Goal: Information Seeking & Learning: Find specific page/section

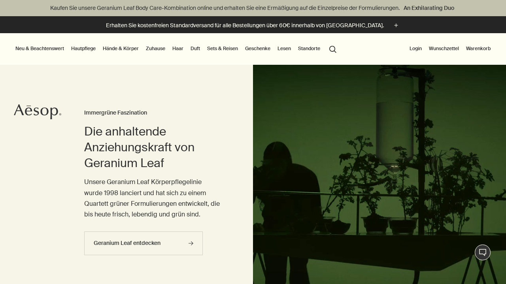
click at [162, 52] on link "Zuhause" at bounding box center [155, 48] width 23 height 9
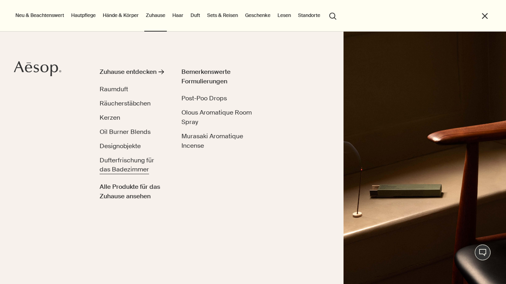
click at [139, 159] on span "Dufterfrischung für das Badezimmer" at bounding box center [127, 165] width 55 height 18
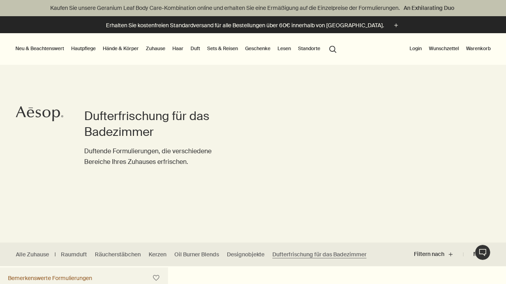
click at [180, 53] on link "Haar" at bounding box center [178, 48] width 14 height 9
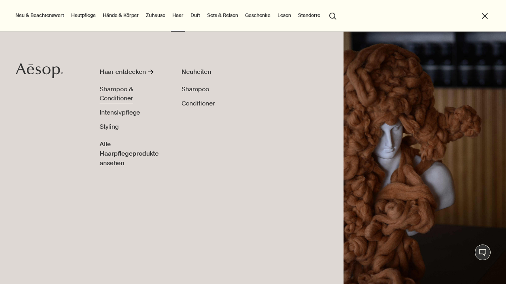
click at [124, 92] on span "Shampoo & Conditioner" at bounding box center [117, 94] width 34 height 18
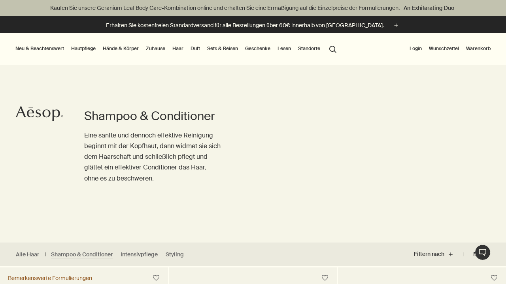
click at [56, 49] on button "Neu & Beachtenswert" at bounding box center [40, 48] width 52 height 9
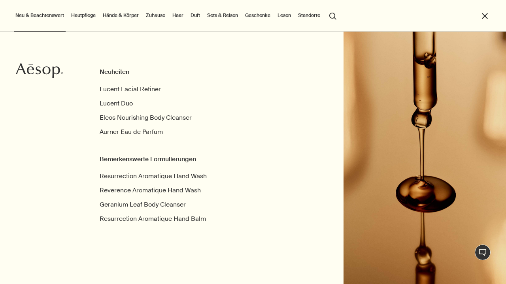
click at [88, 15] on link "Hautpflege" at bounding box center [84, 15] width 28 height 9
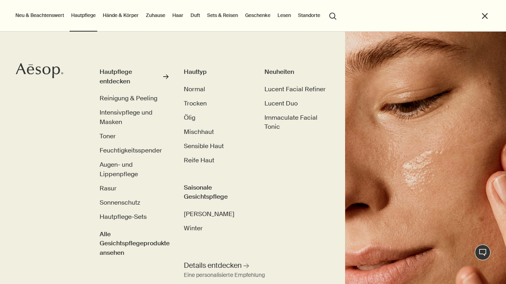
click at [119, 15] on link "Hände & Körper" at bounding box center [120, 15] width 39 height 9
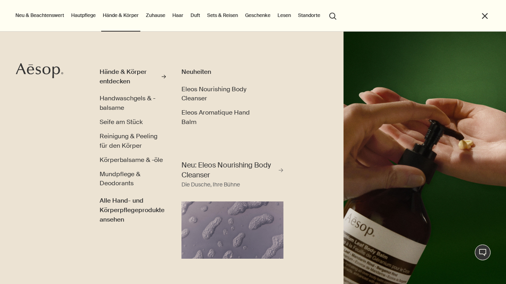
click at [159, 17] on link "Zuhause" at bounding box center [155, 15] width 23 height 9
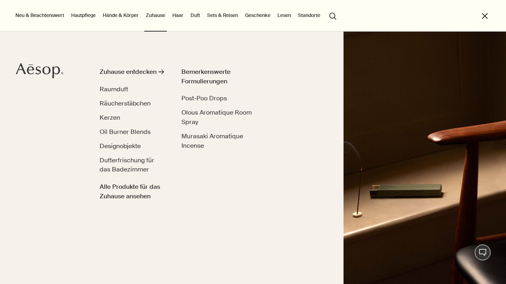
click at [217, 18] on link "Sets & Reisen" at bounding box center [222, 15] width 34 height 9
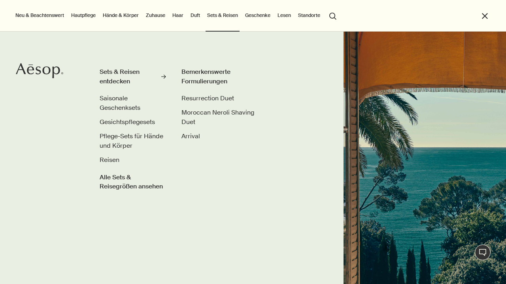
click at [195, 17] on link "Duft" at bounding box center [195, 15] width 13 height 9
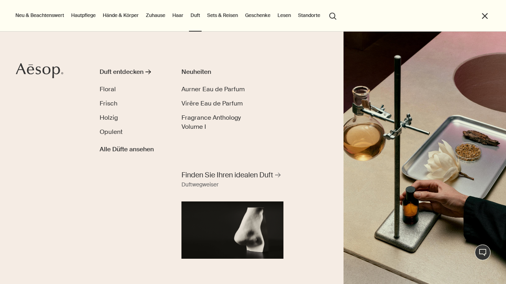
click at [327, 11] on ul "Neu & Beachtenswert Neuheiten Lucent Facial Refiner Lucent Duo Eleos Nourishing…" at bounding box center [251, 16] width 474 height 32
click at [335, 15] on button "search Suchen" at bounding box center [332, 15] width 14 height 15
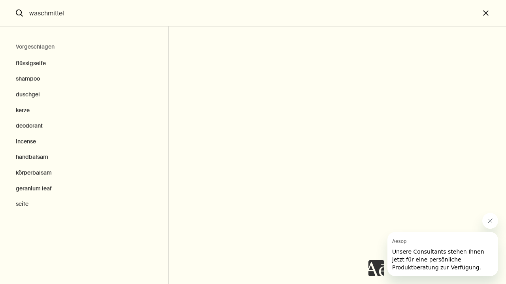
type input "waschmittel"
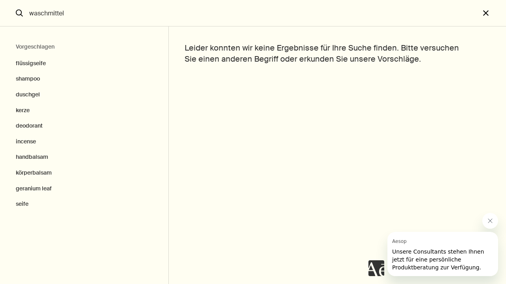
click at [486, 14] on button "close" at bounding box center [492, 13] width 26 height 26
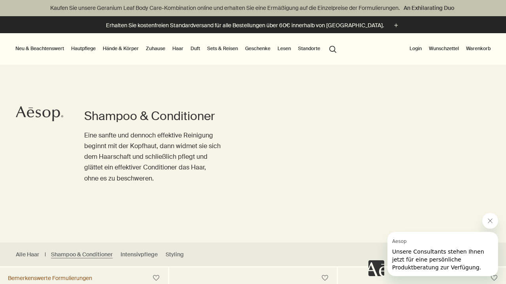
click at [334, 50] on button "search Suchen" at bounding box center [332, 48] width 14 height 15
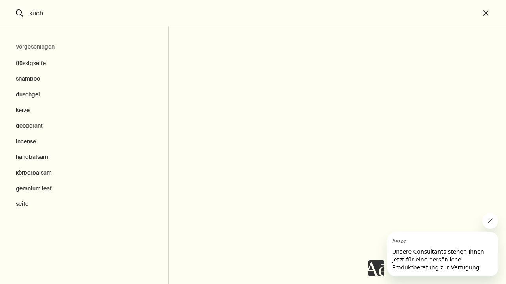
type input "küche"
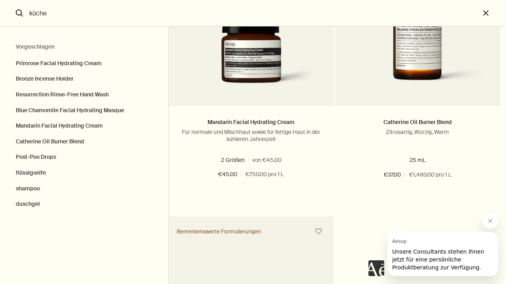
scroll to position [715, 0]
